Goal: Task Accomplishment & Management: Complete application form

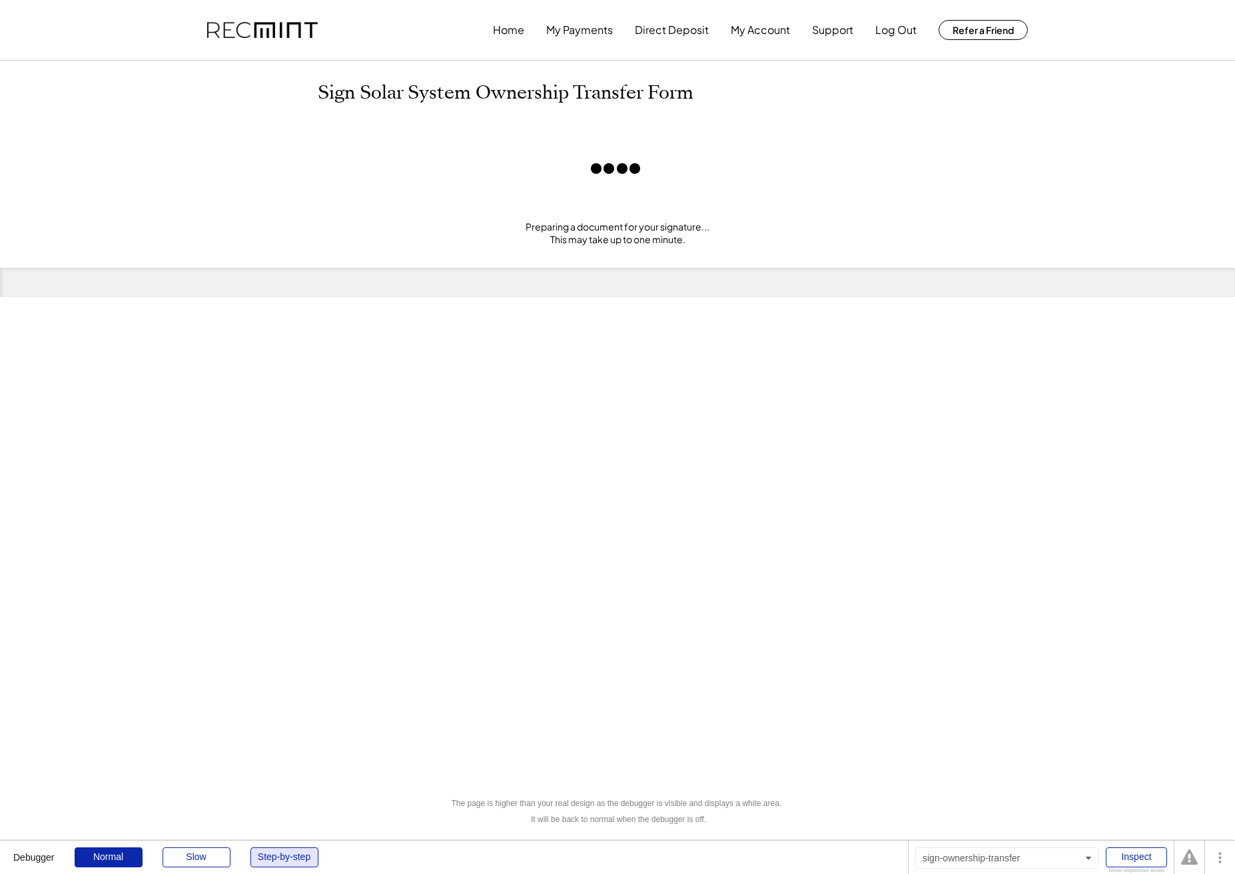
click at [290, 854] on div "Step-by-step" at bounding box center [284, 857] width 68 height 20
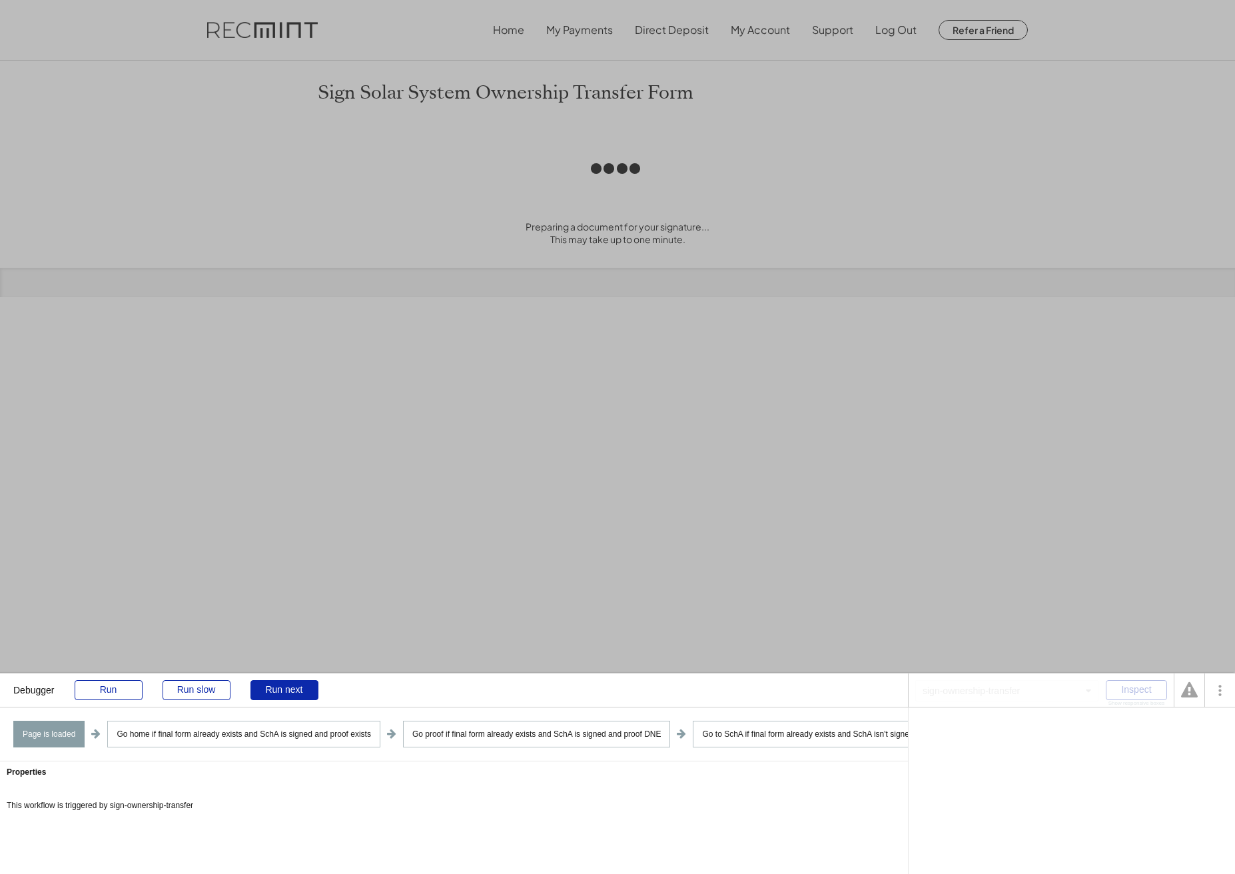
click at [307, 673] on div "Debugger Run Run slow Run next" at bounding box center [454, 689] width 908 height 33
click at [297, 684] on div "Run next" at bounding box center [284, 690] width 68 height 20
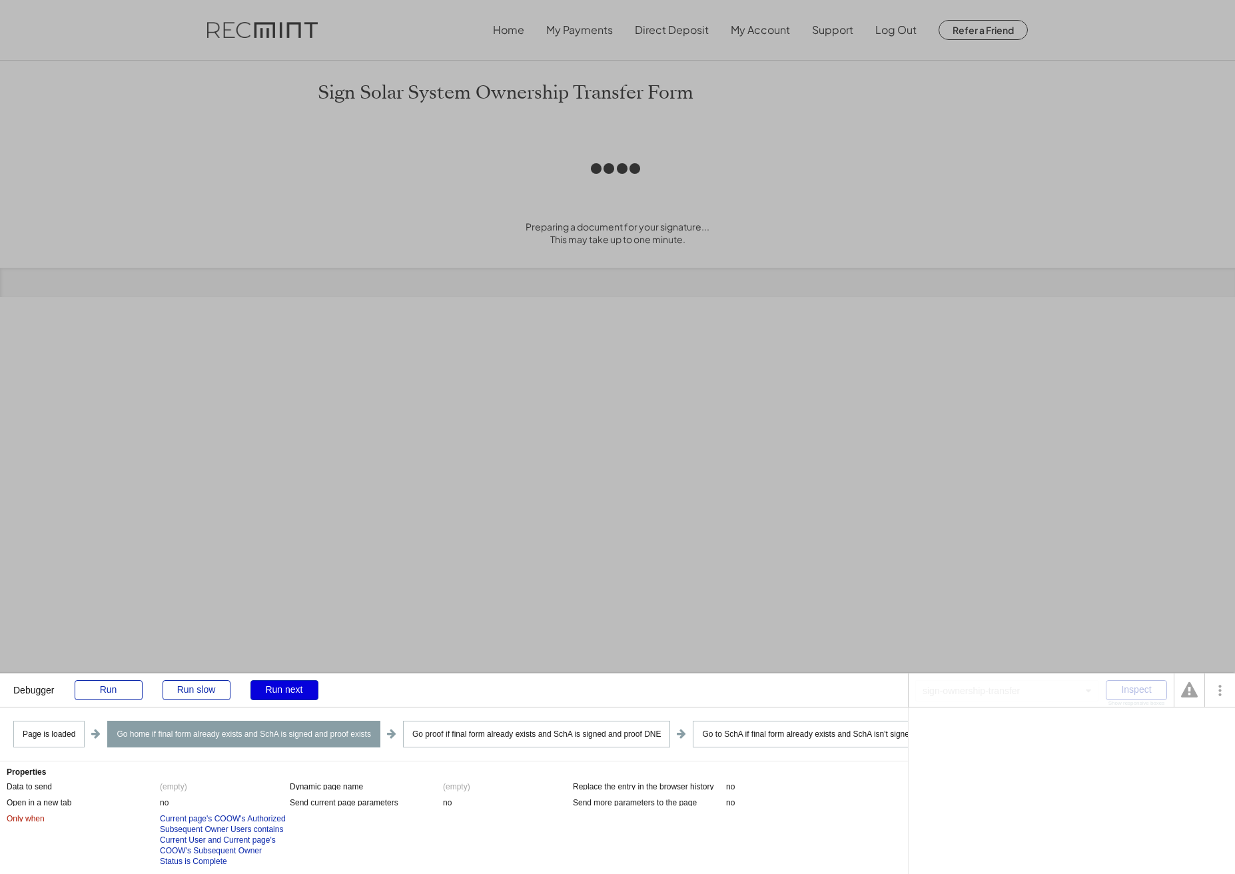
click at [293, 688] on div "Run next" at bounding box center [284, 690] width 68 height 20
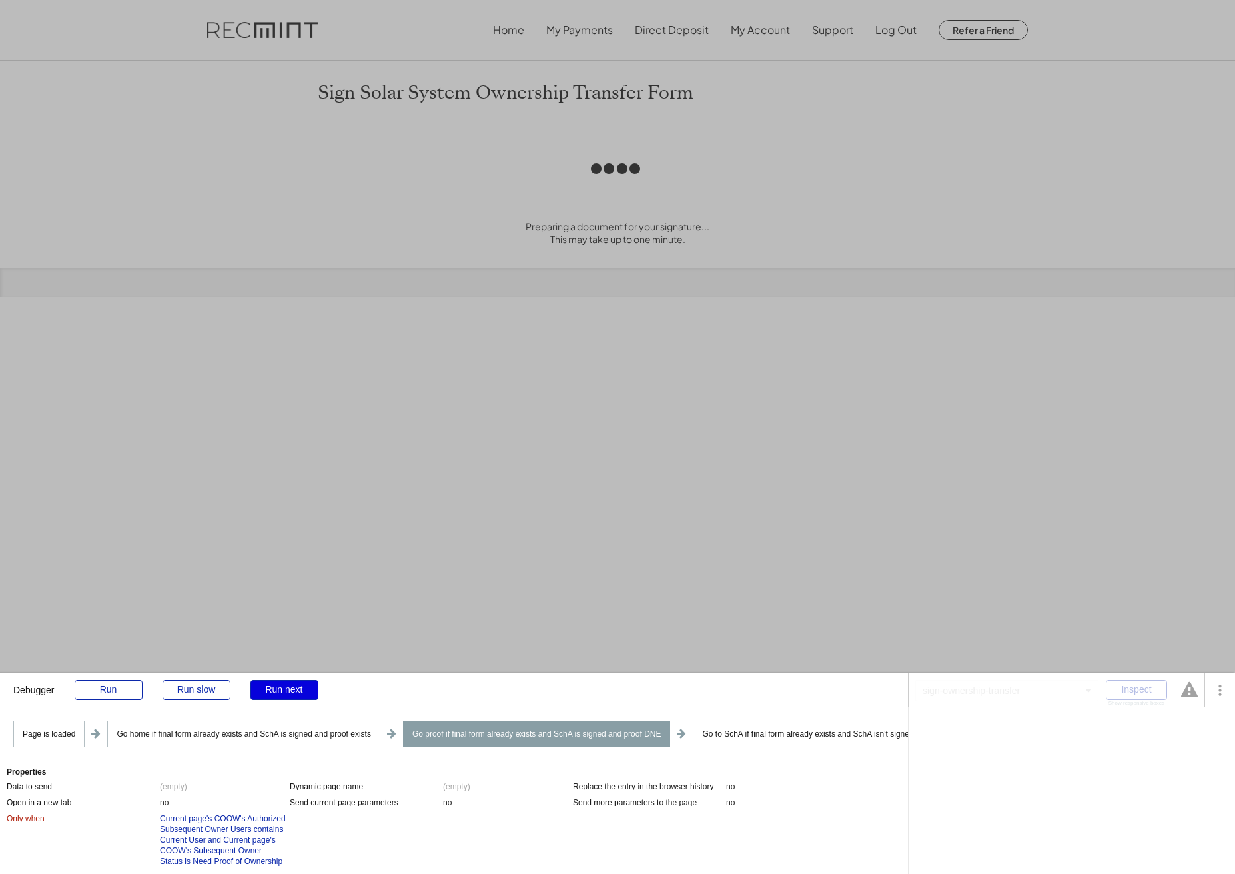
click at [293, 688] on div "Run next" at bounding box center [284, 690] width 68 height 20
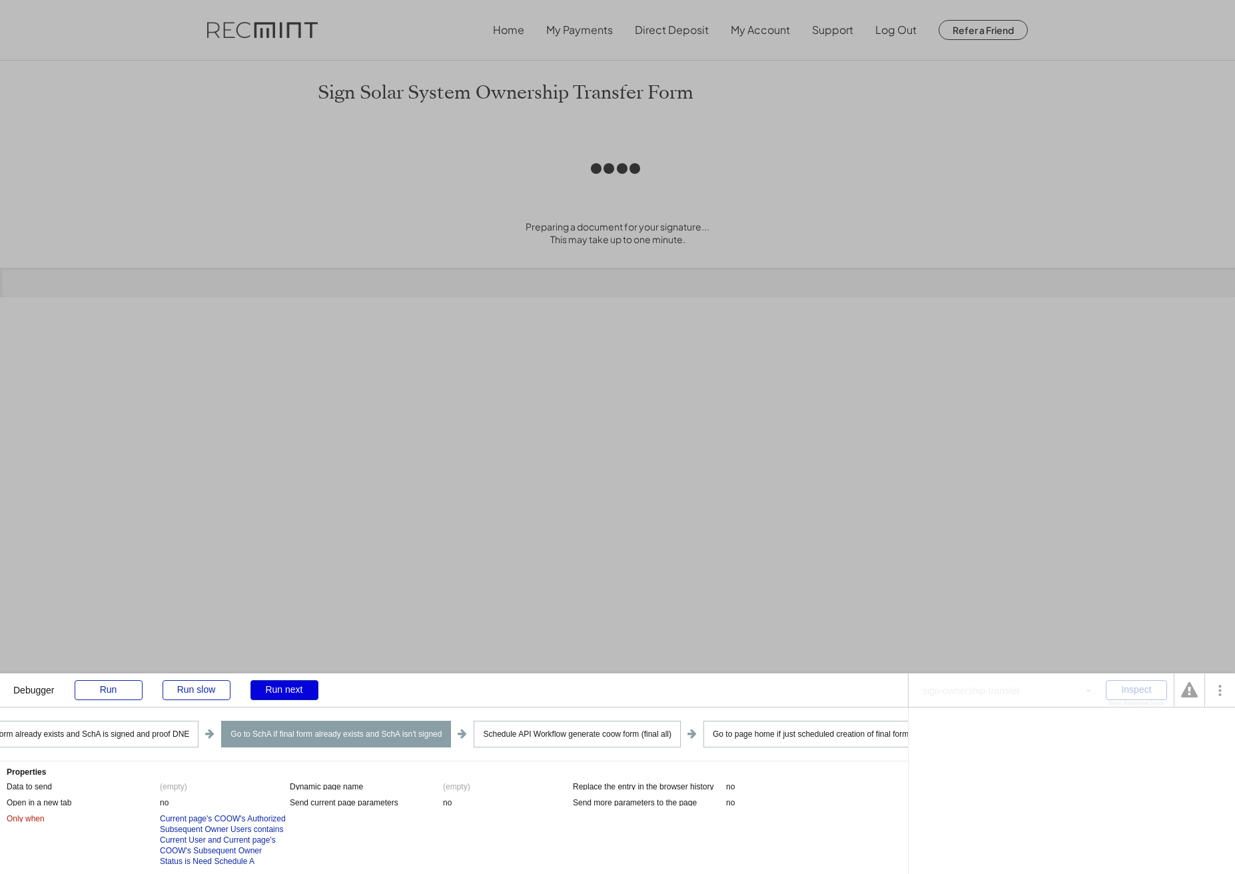
click at [293, 688] on div "Run next" at bounding box center [284, 690] width 68 height 20
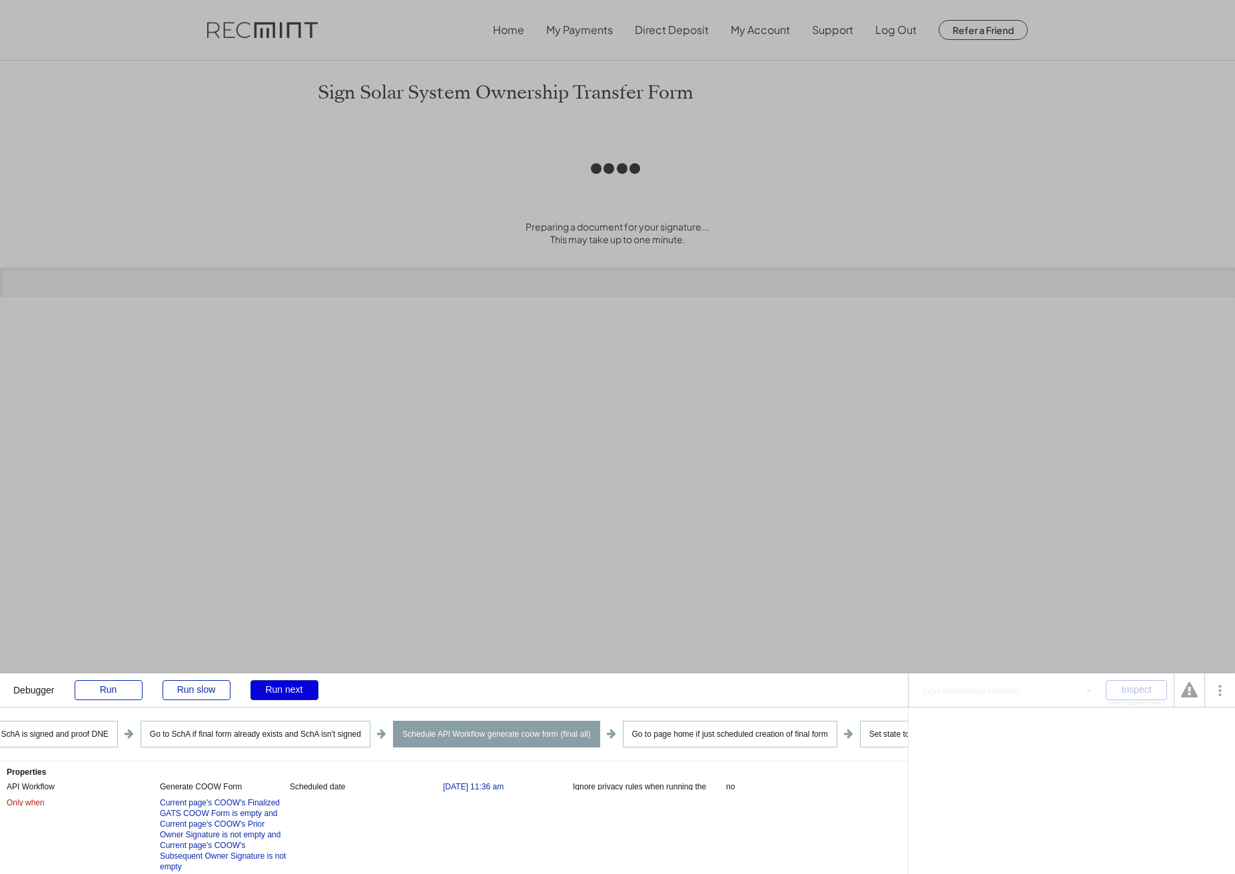
click at [293, 688] on div "Run next" at bounding box center [284, 690] width 68 height 20
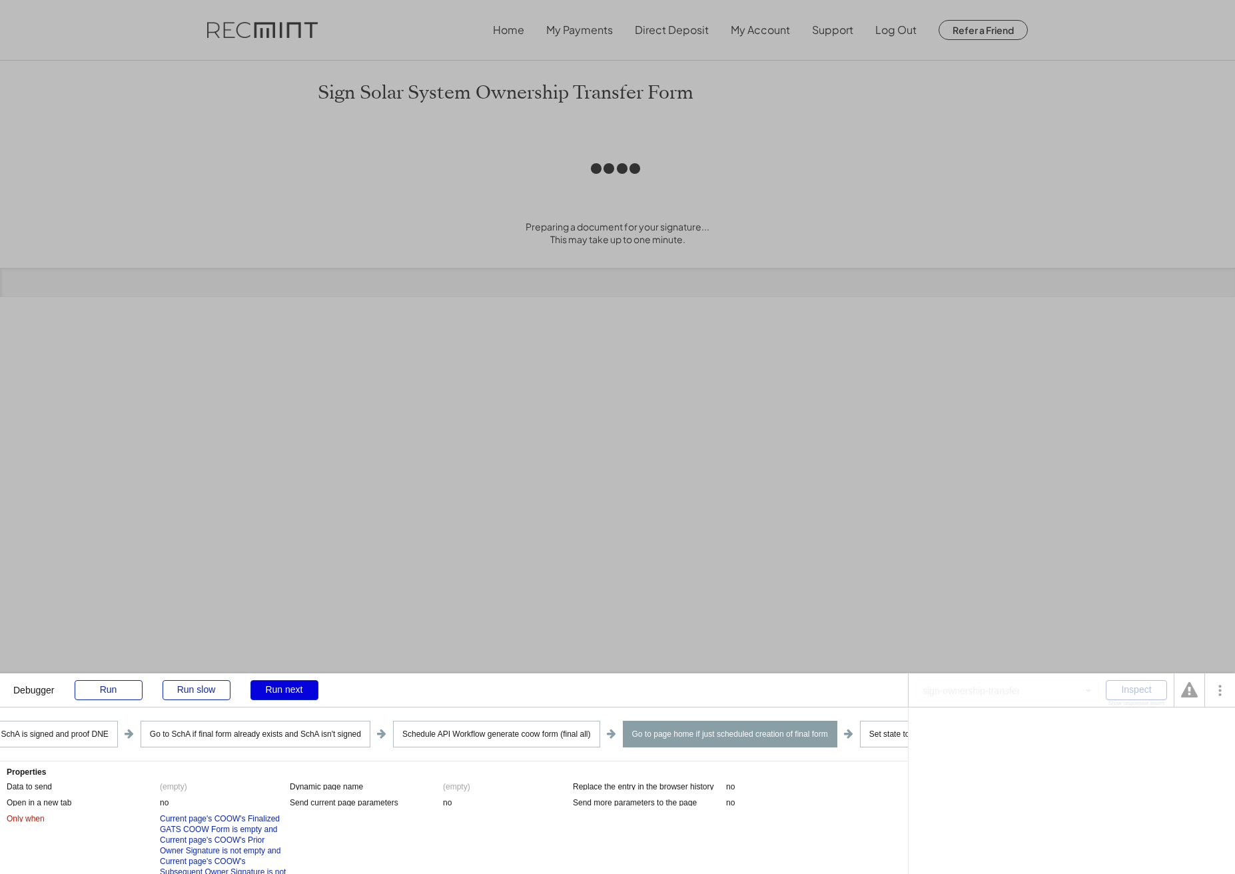
click at [293, 688] on div "Run next" at bounding box center [284, 690] width 68 height 20
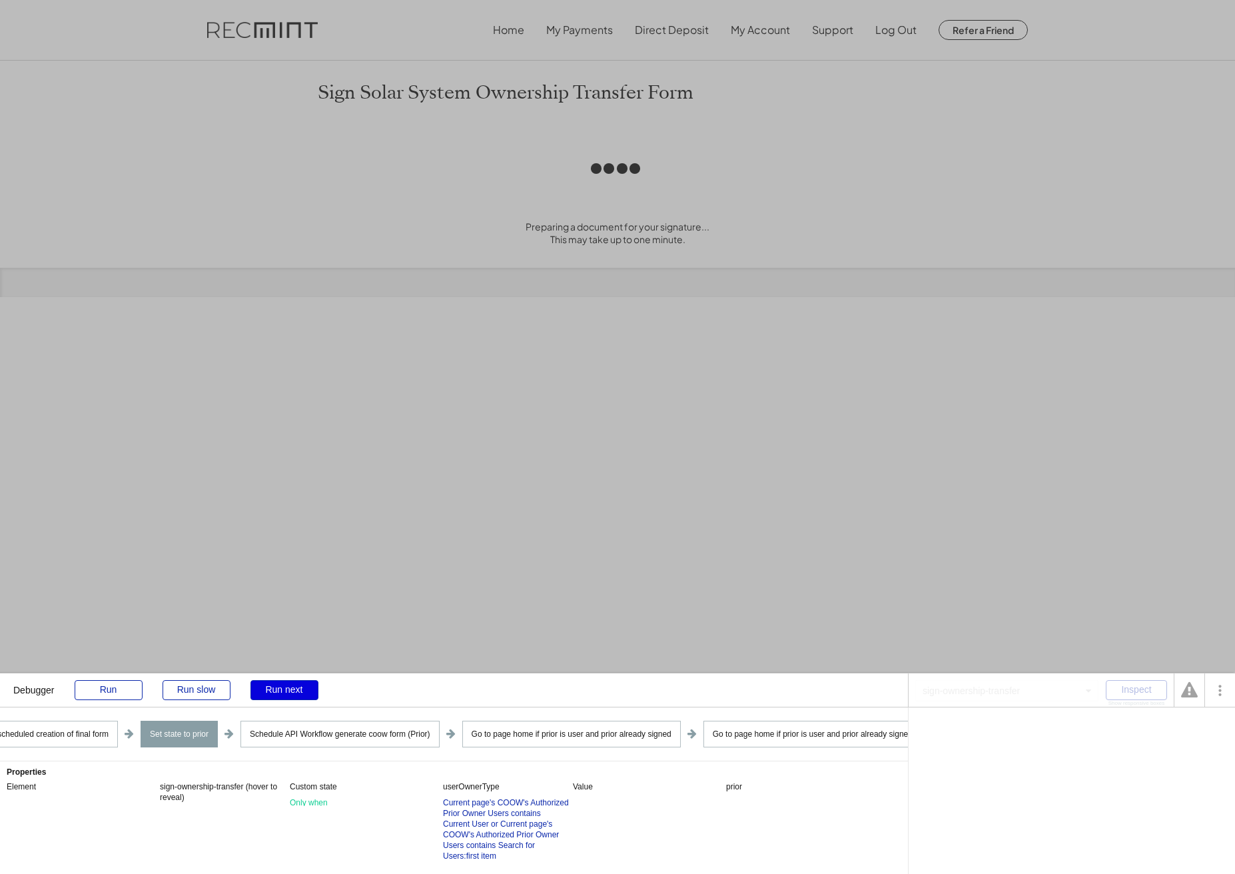
click at [293, 688] on div "Run next" at bounding box center [284, 690] width 68 height 20
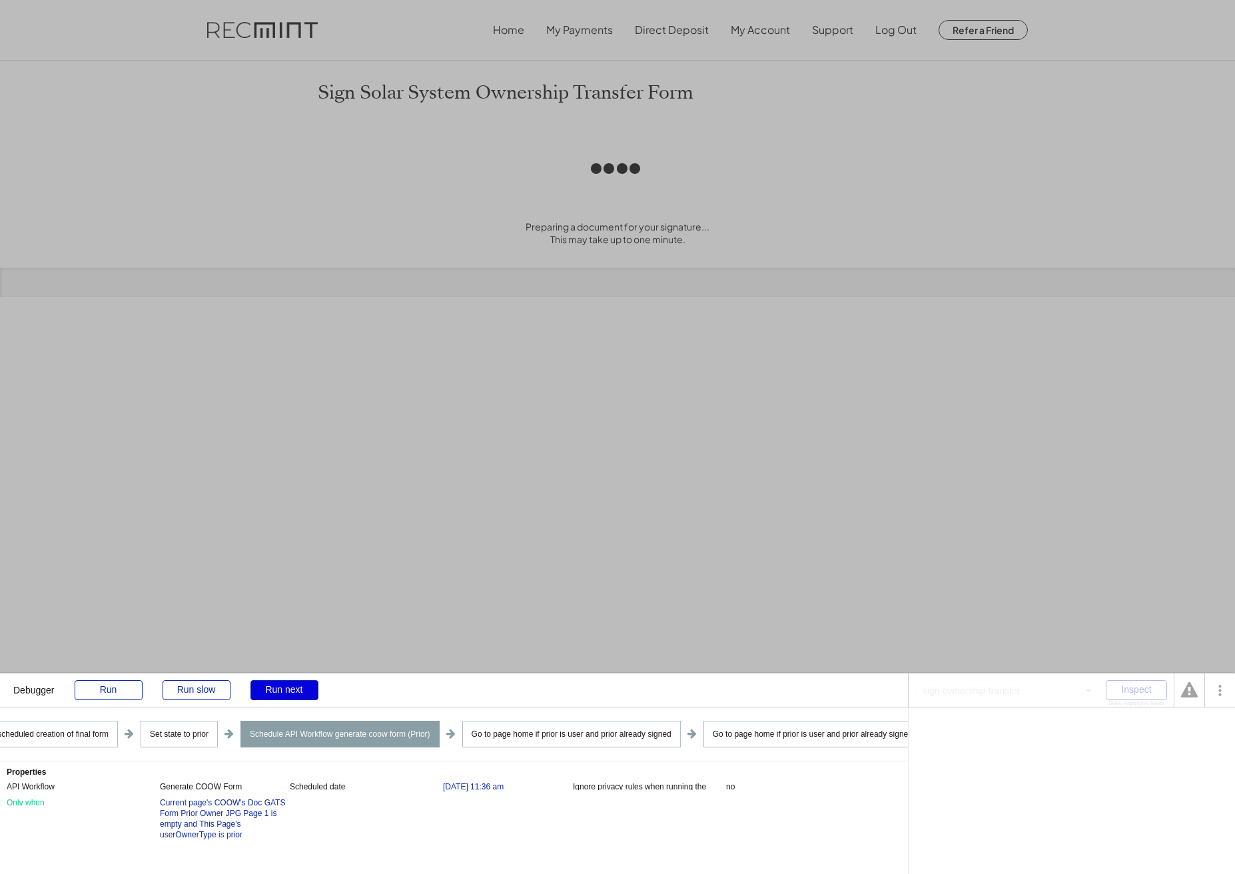
click at [293, 688] on div "Run next" at bounding box center [284, 690] width 68 height 20
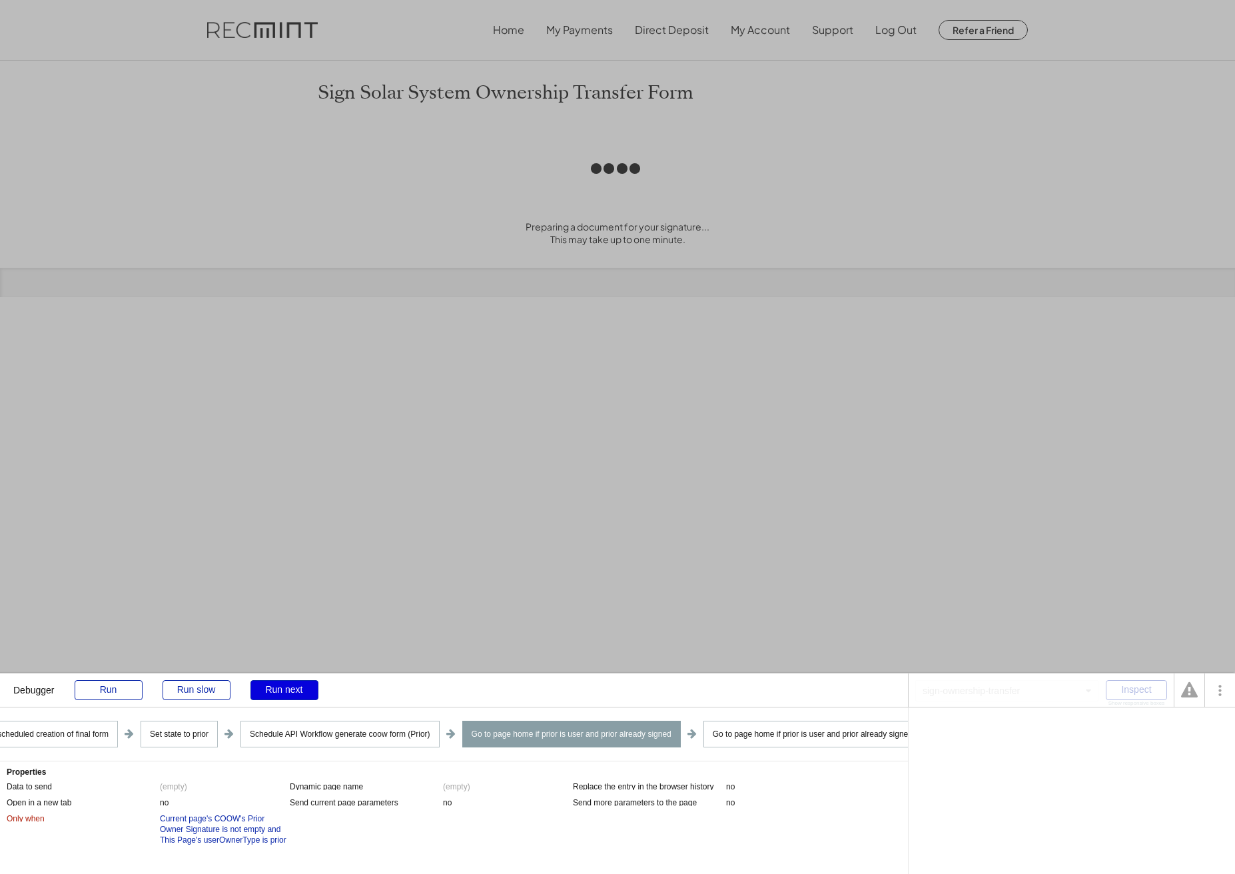
click at [293, 688] on div "Run next" at bounding box center [284, 690] width 68 height 20
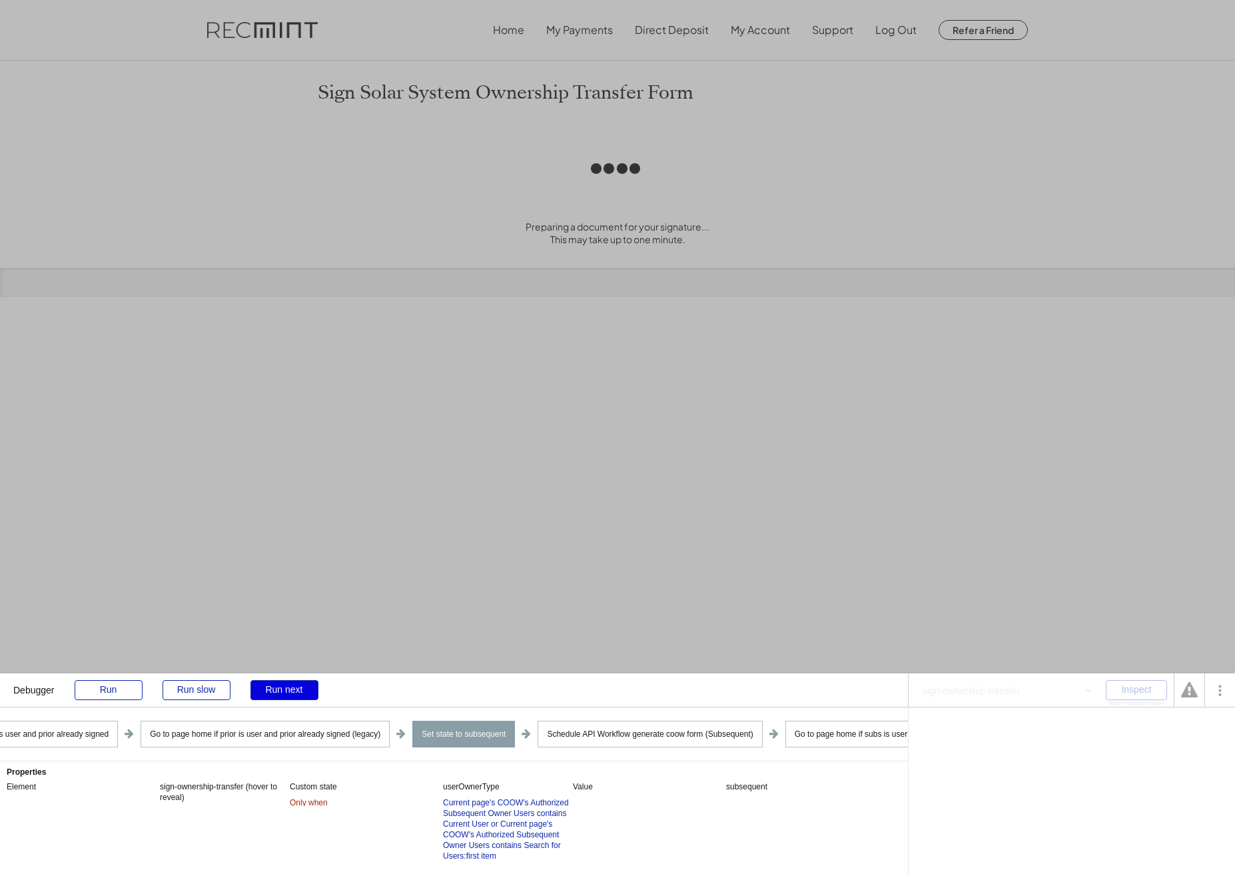
click at [293, 688] on div "Run next" at bounding box center [284, 690] width 68 height 20
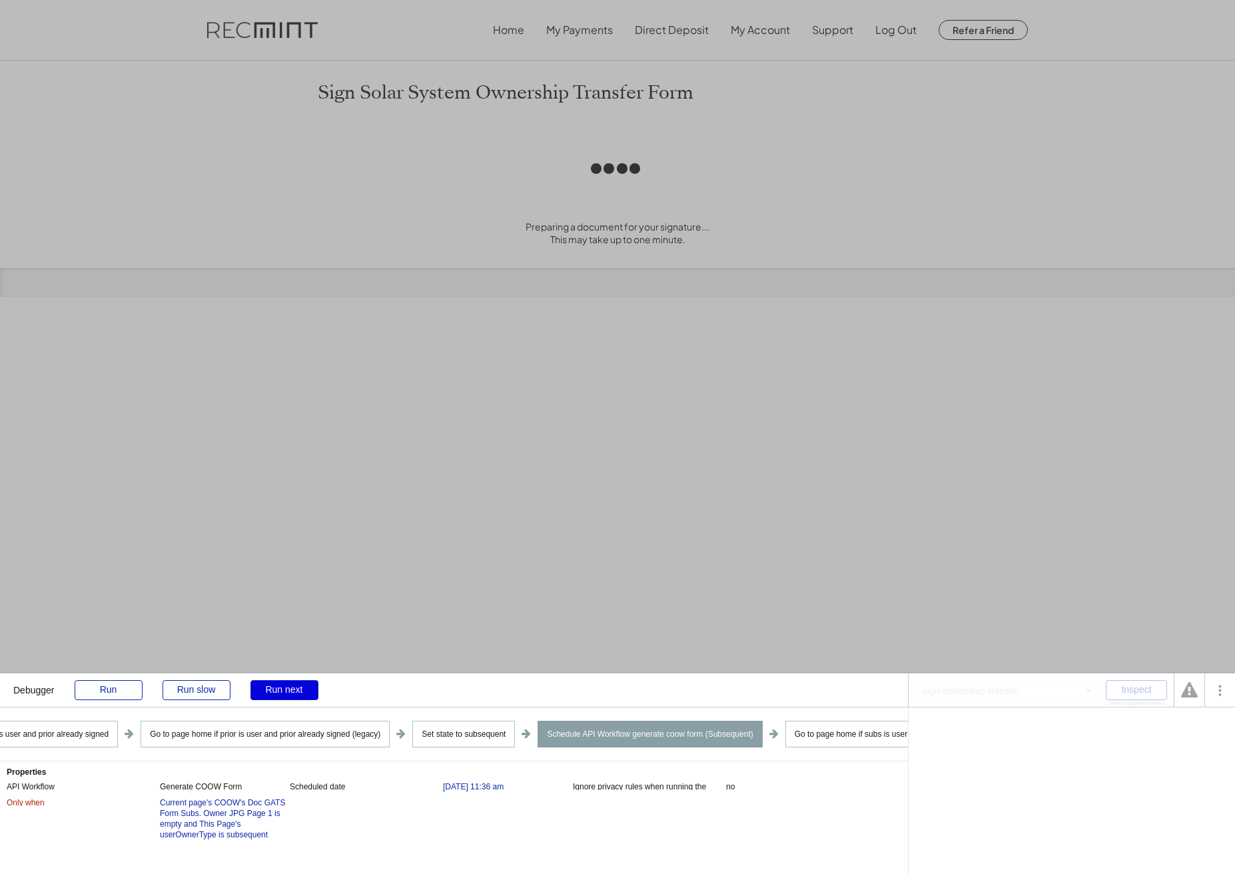
click at [293, 688] on div "Run next" at bounding box center [284, 690] width 68 height 20
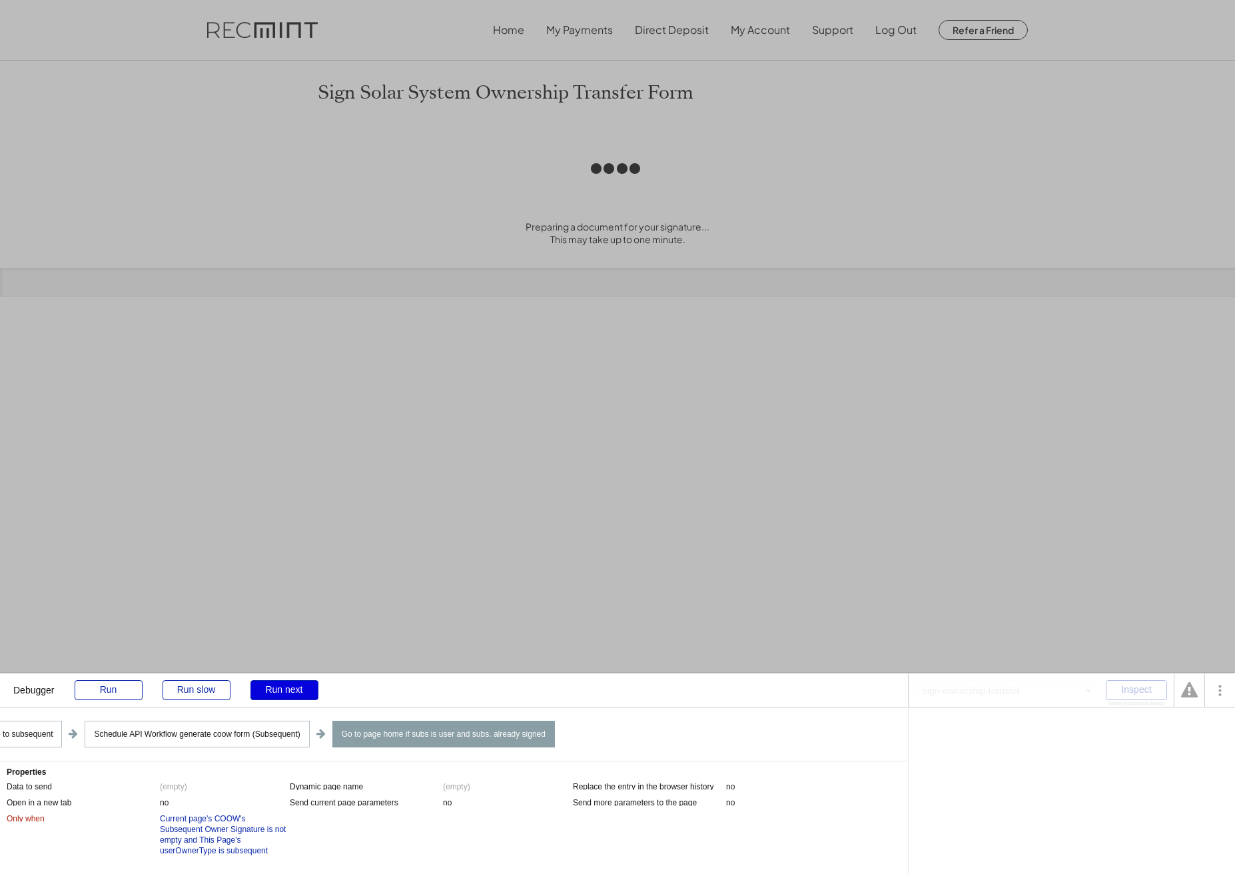
click at [293, 688] on div "Run next" at bounding box center [284, 690] width 68 height 20
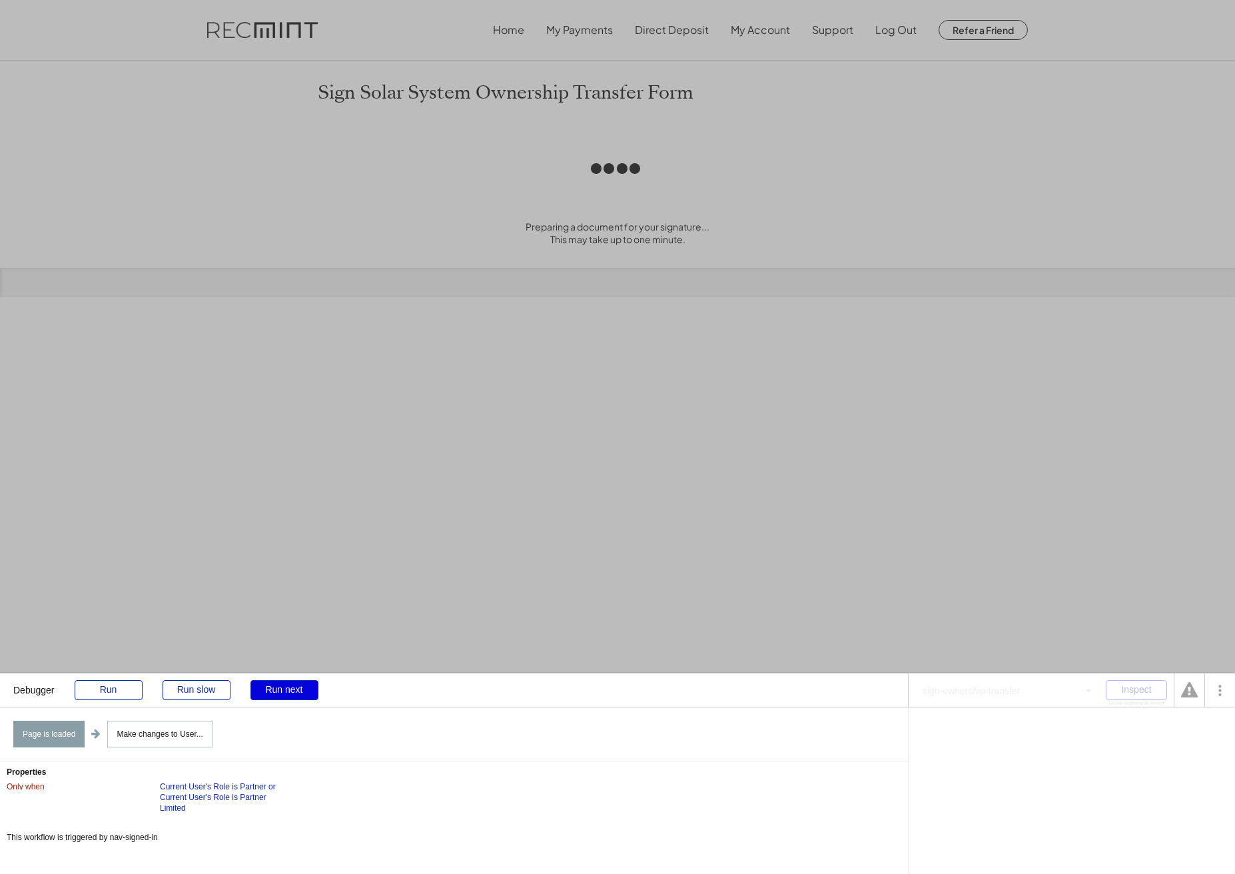
click at [293, 688] on div "Run next" at bounding box center [284, 690] width 68 height 20
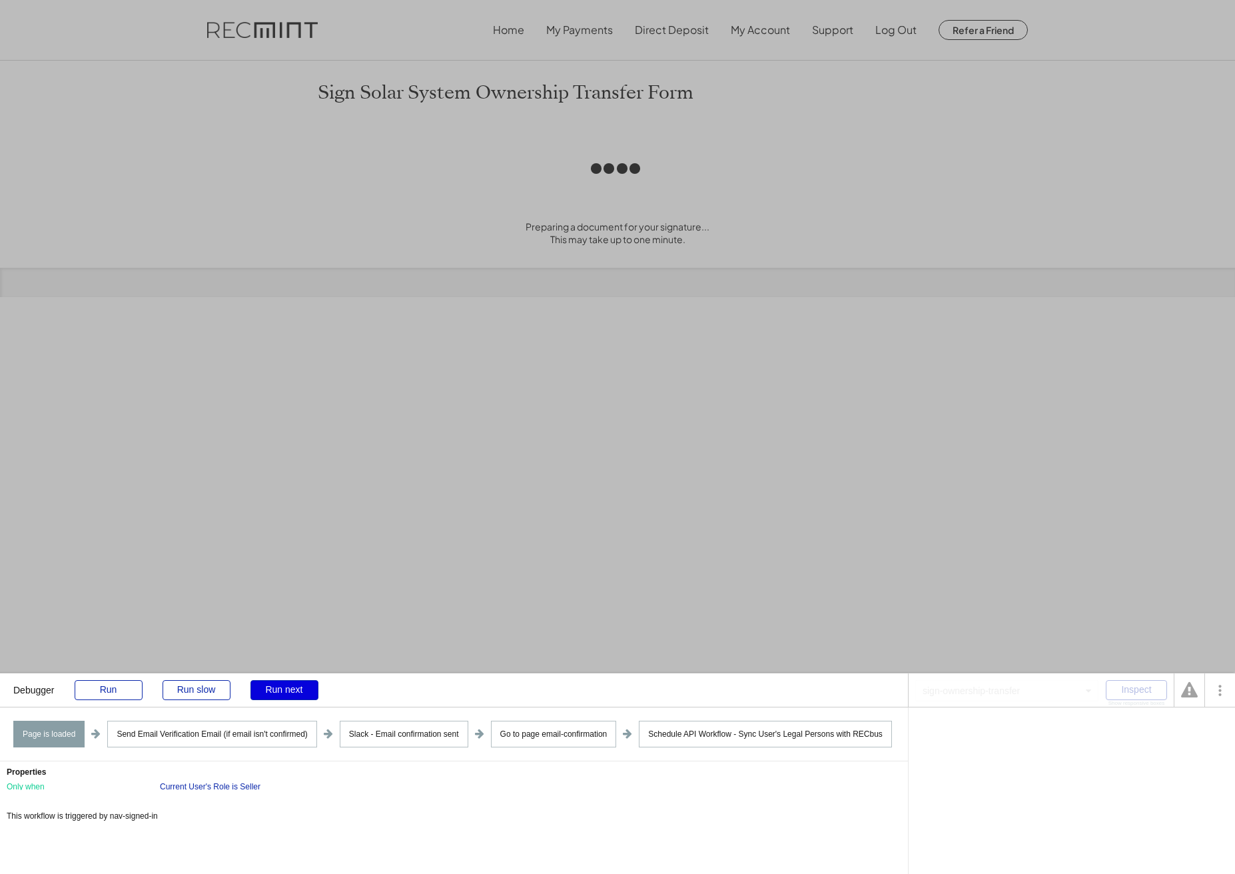
click at [293, 688] on div "Run next" at bounding box center [284, 690] width 68 height 20
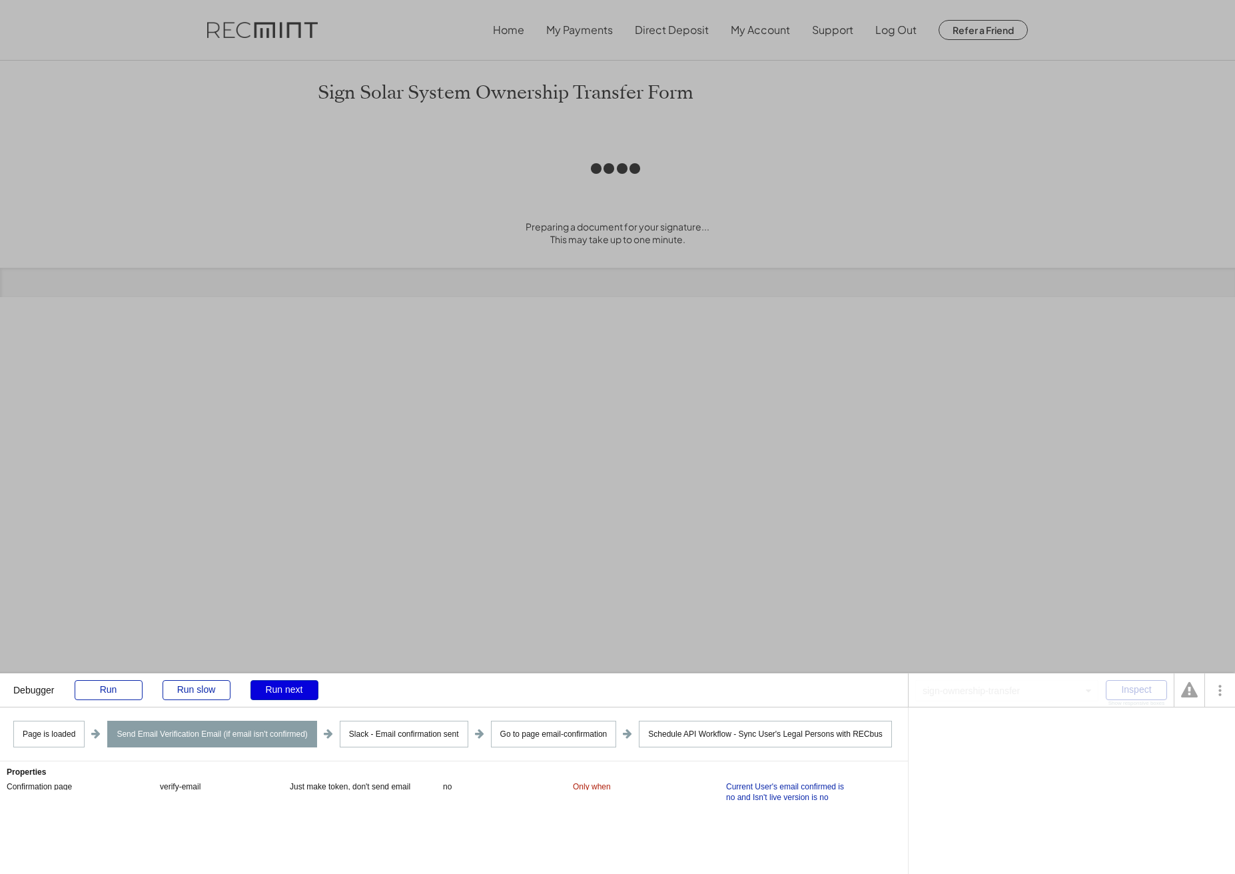
click at [293, 688] on div "Run next" at bounding box center [284, 690] width 68 height 20
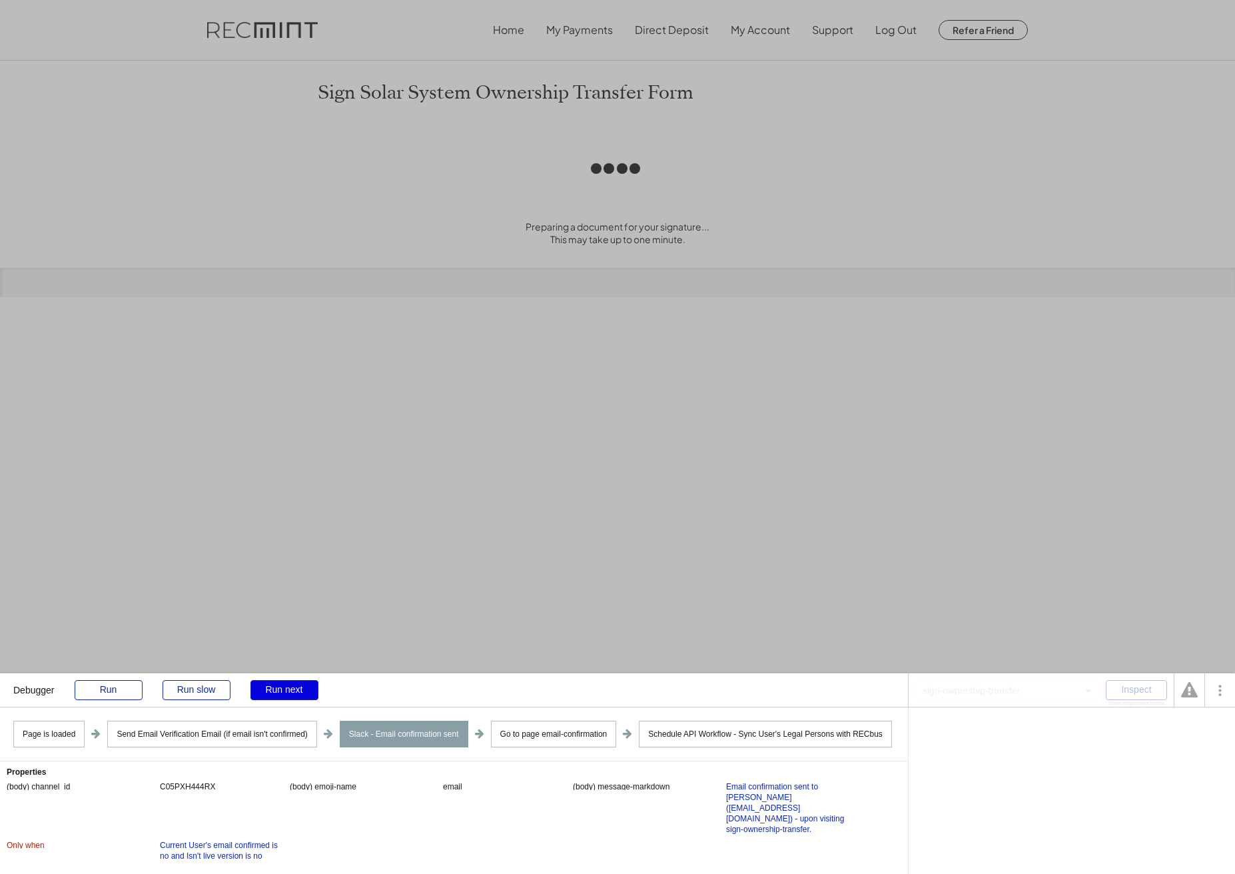
click at [293, 688] on div "Run next" at bounding box center [284, 690] width 68 height 20
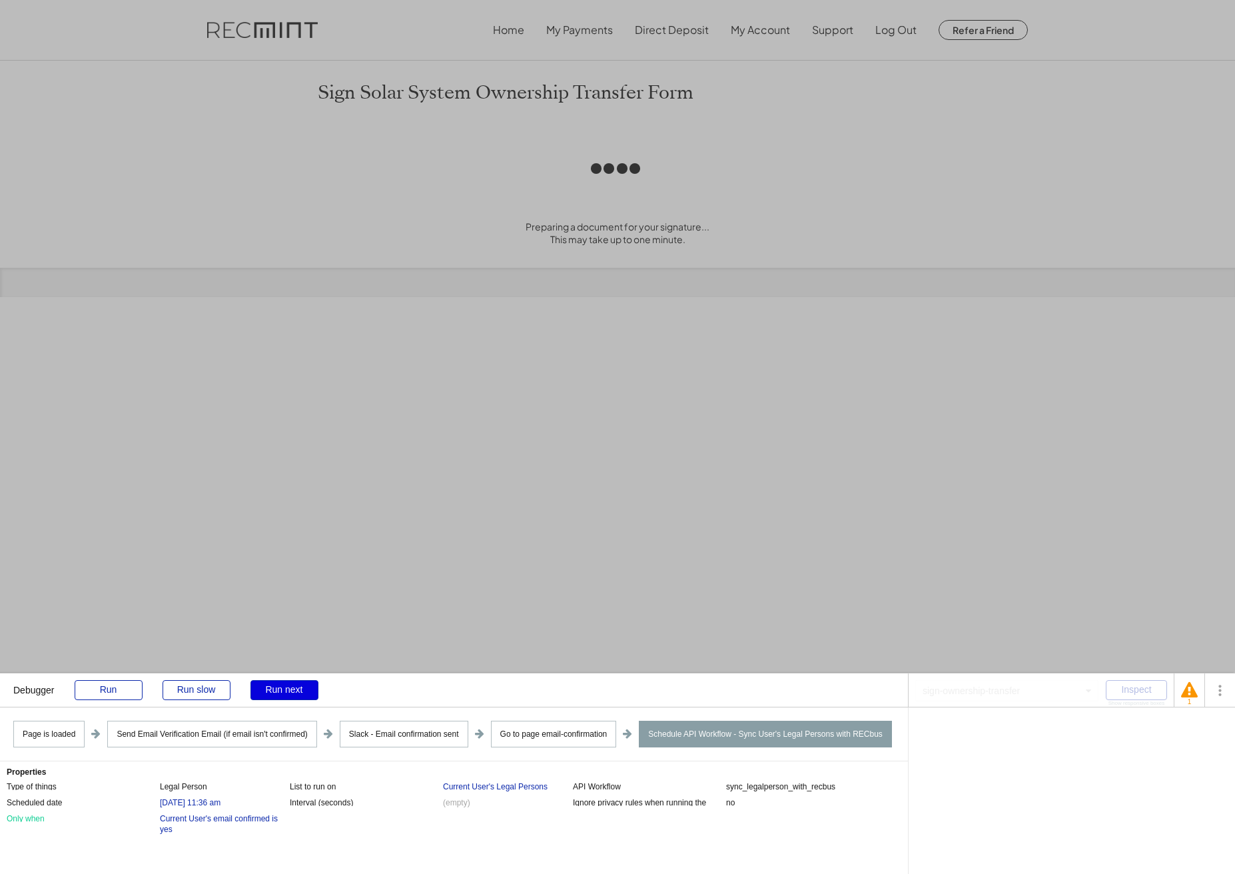
click at [293, 688] on div "Run next" at bounding box center [284, 690] width 68 height 20
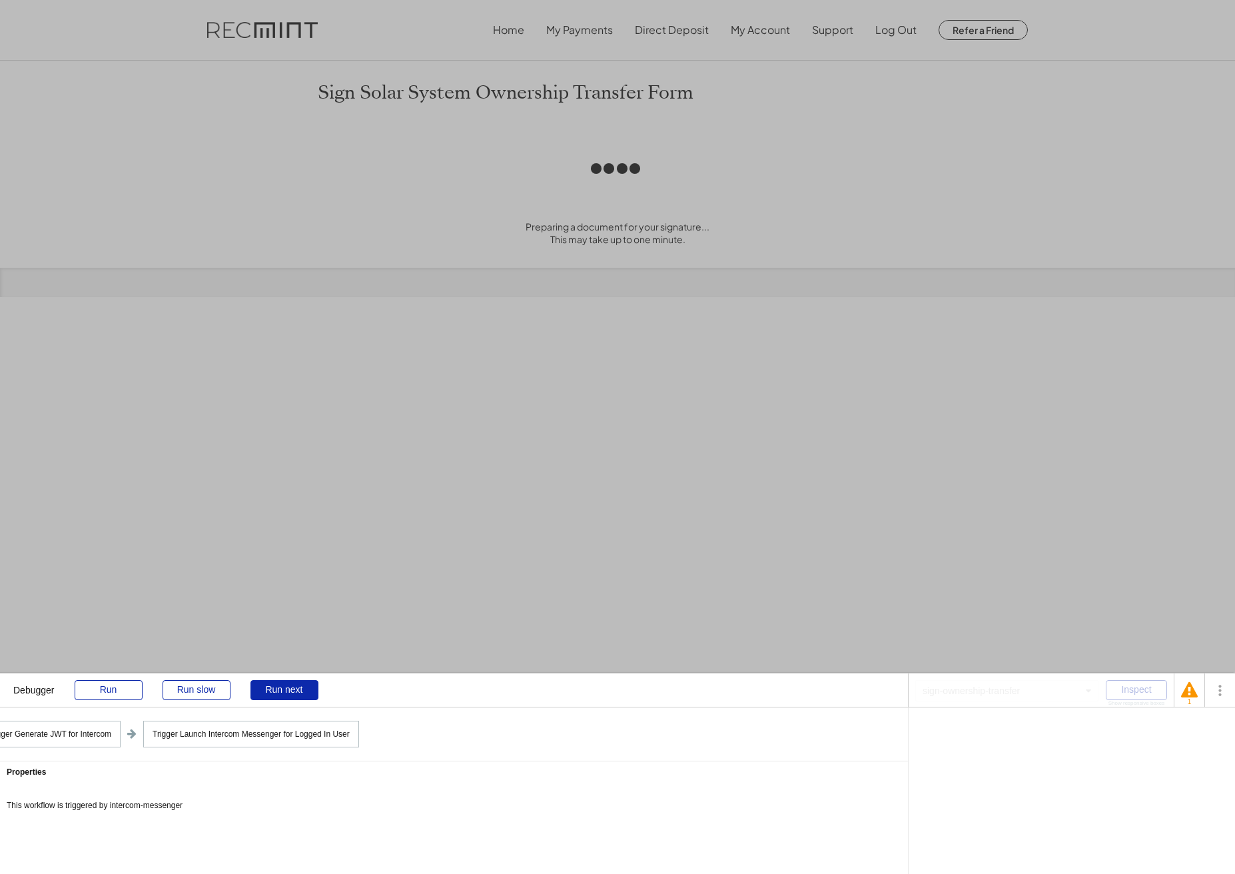
click at [619, 458] on div at bounding box center [617, 437] width 1235 height 874
click at [101, 690] on div "Run" at bounding box center [109, 690] width 68 height 20
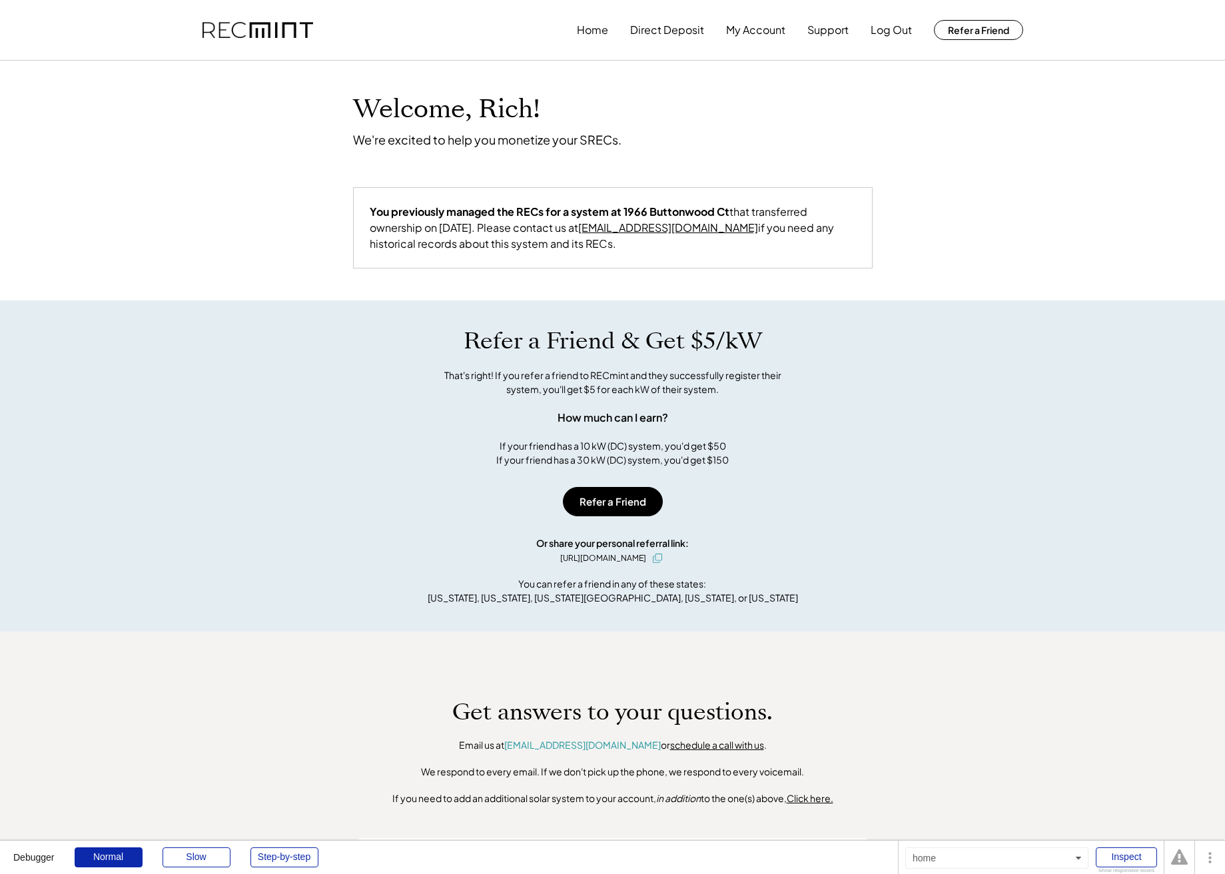
click at [172, 460] on div "Refer a Friend & Get $5/kW That's right! If you refer a friend to RECmint and t…" at bounding box center [612, 465] width 1225 height 331
click at [545, 99] on div "Welcome, Rich! We're excited to help you monetize your SRECs." at bounding box center [613, 104] width 546 height 87
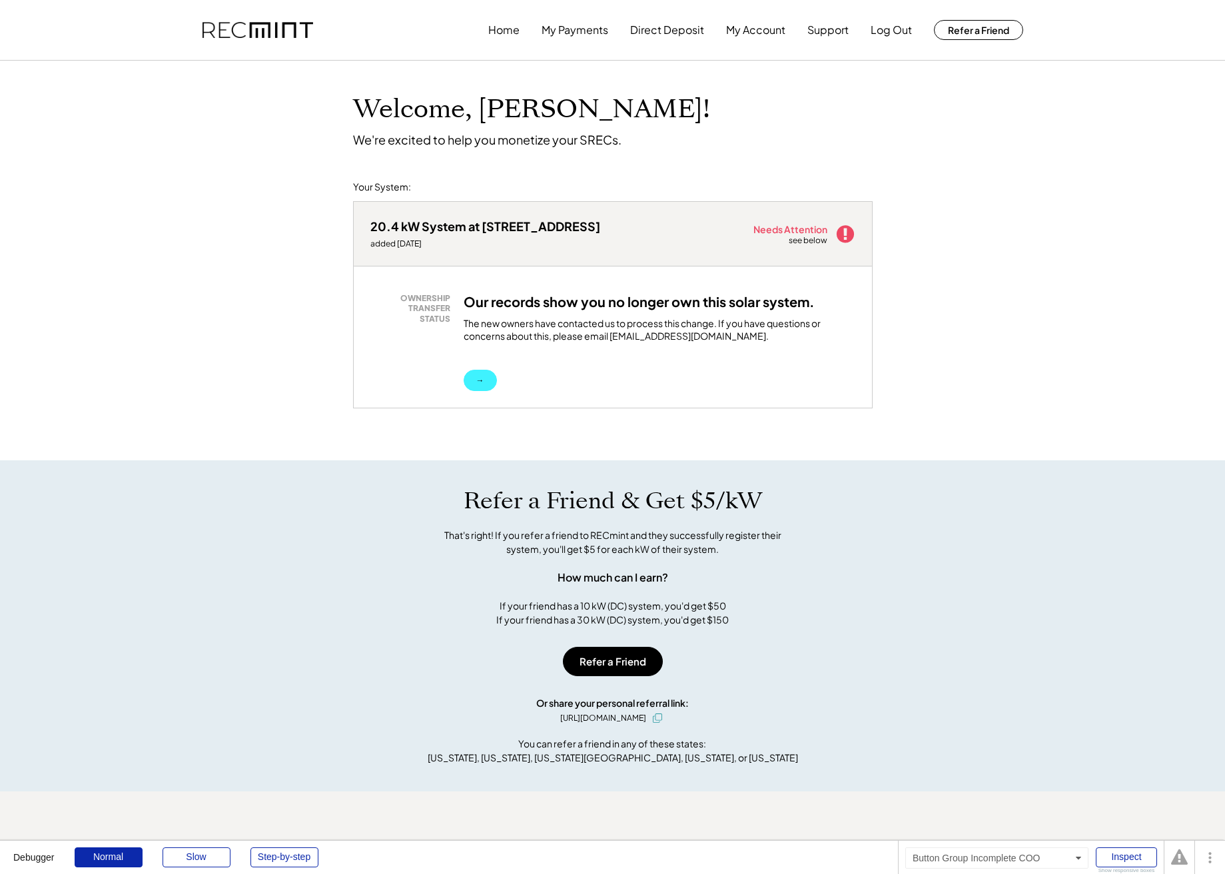
click at [479, 380] on button "→" at bounding box center [479, 380] width 33 height 21
click at [1118, 856] on div "Inspect" at bounding box center [1125, 857] width 61 height 20
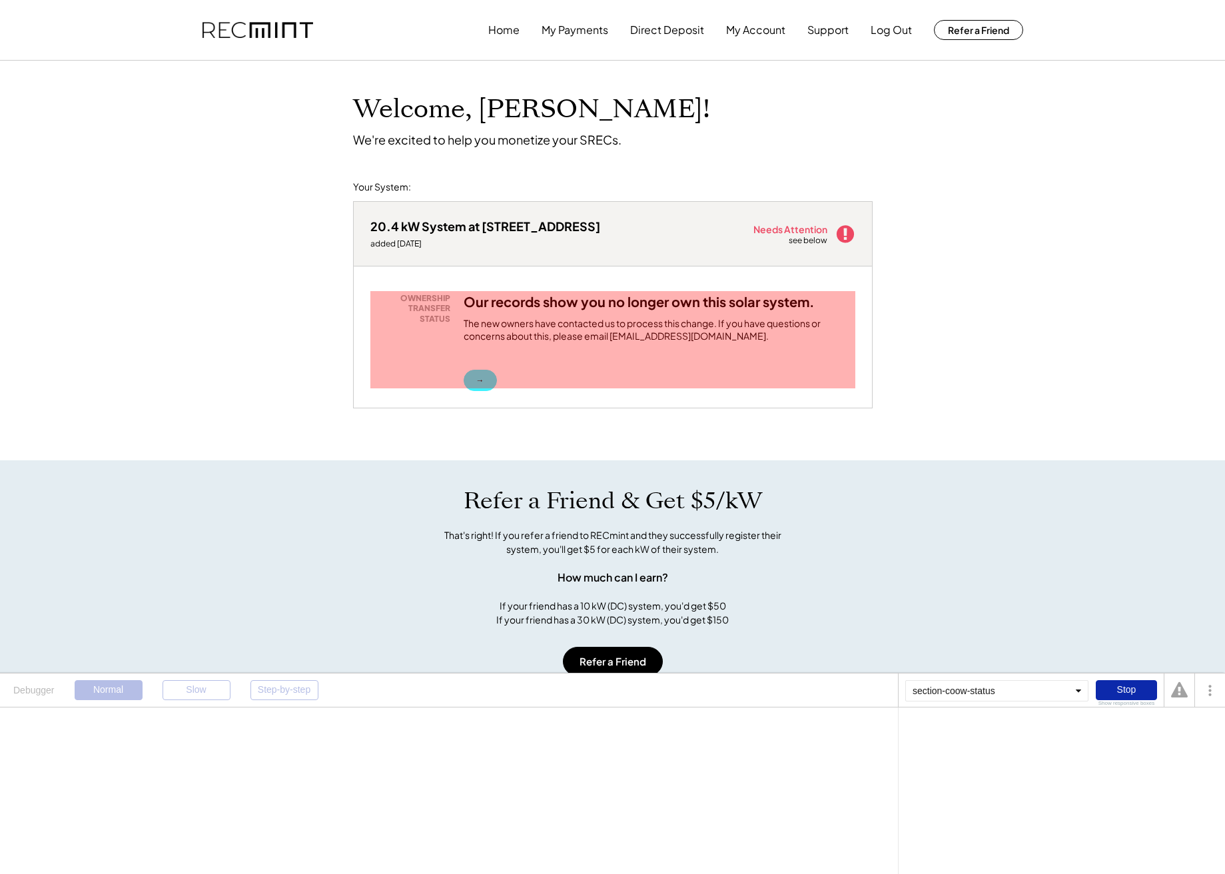
click at [481, 375] on button "→" at bounding box center [479, 380] width 33 height 21
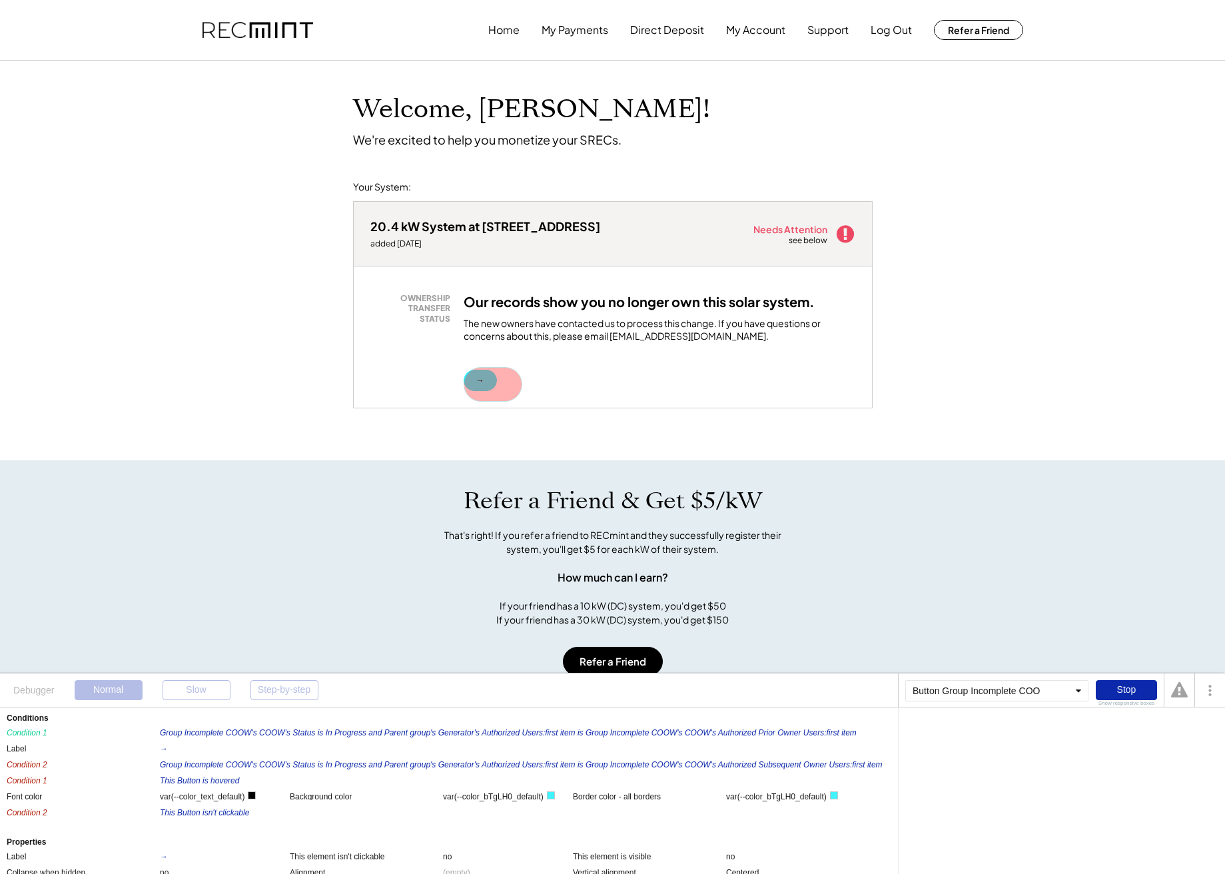
click at [467, 384] on button "→" at bounding box center [479, 380] width 33 height 21
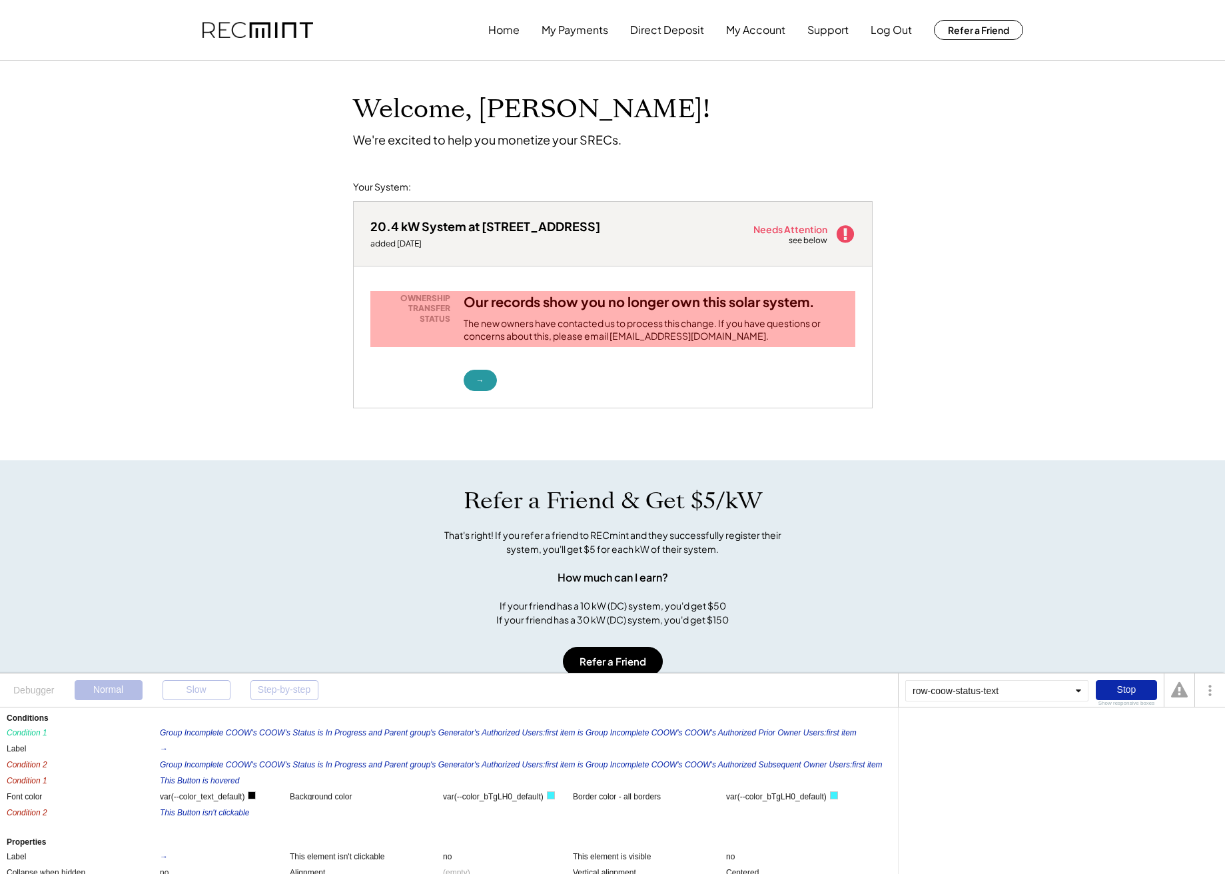
click at [603, 330] on div "The new owners have contacted us to process this change. If you have questions …" at bounding box center [659, 333] width 392 height 33
